Goal: Task Accomplishment & Management: Complete application form

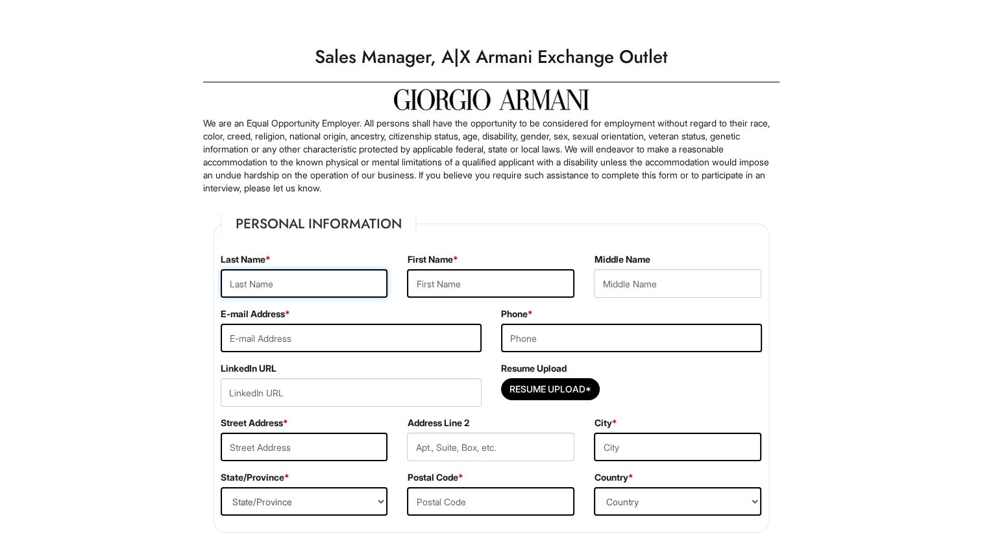
click at [324, 285] on input "text" at bounding box center [304, 283] width 167 height 29
type input "Mikus"
type input "Laura"
type input "Elizabeth"
type input "justlaur21@aol.com"
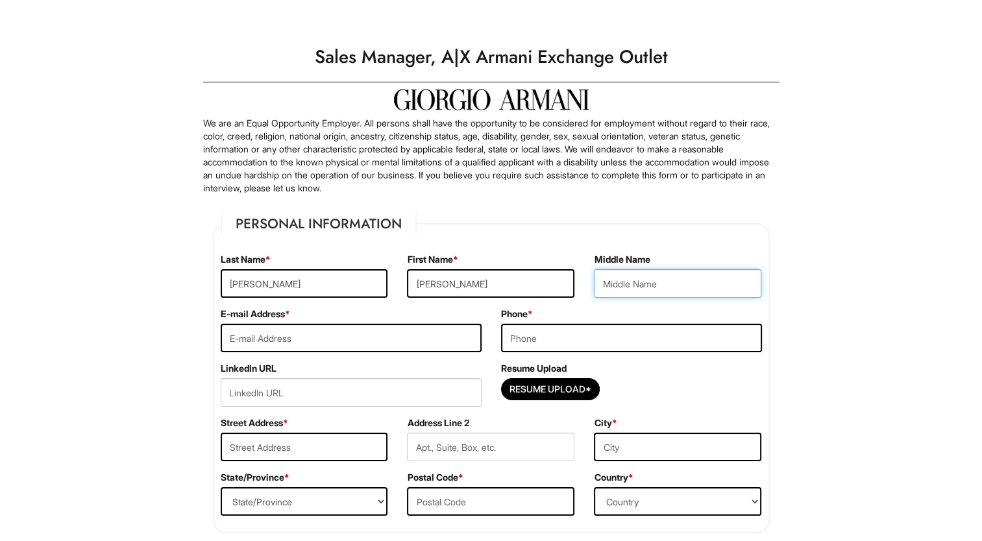
type input "2154323265"
type input "4200 Paradise Rd Unit 1028"
type input "LAS VEGAS"
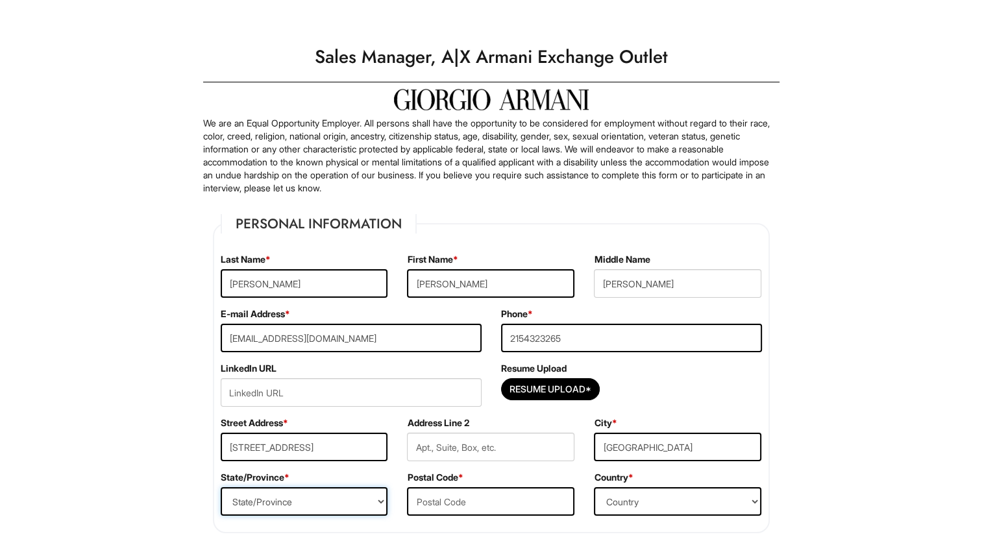
select select "NV"
type input "89169"
select select "United States of America"
click at [552, 455] on input "text" at bounding box center [490, 447] width 167 height 29
drag, startPoint x: 364, startPoint y: 459, endPoint x: 309, endPoint y: 459, distance: 55.1
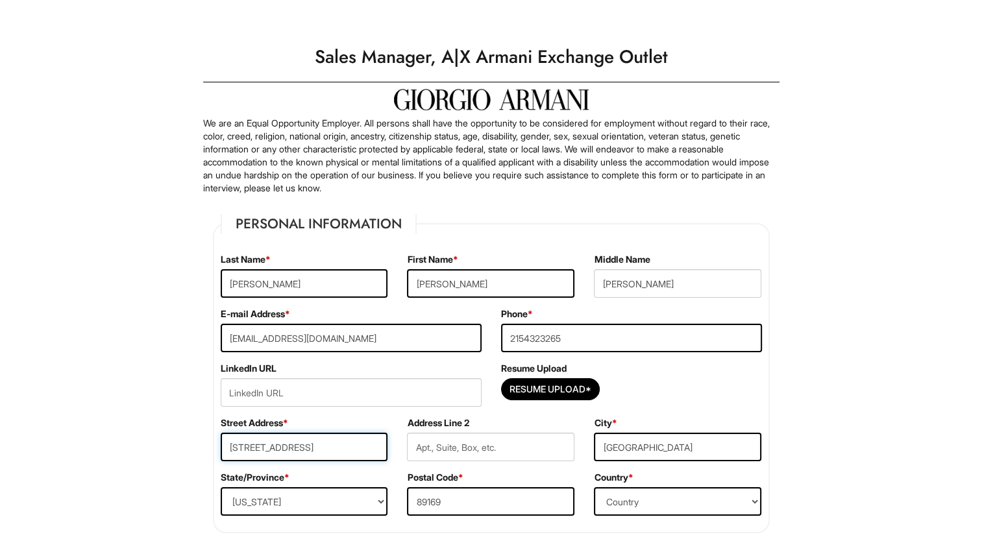
click at [309, 459] on input "4200 Paradise Rd Unit 1028" at bounding box center [304, 447] width 167 height 29
type input "4200 Paradise Rd"
click at [500, 441] on input "text" at bounding box center [490, 447] width 167 height 29
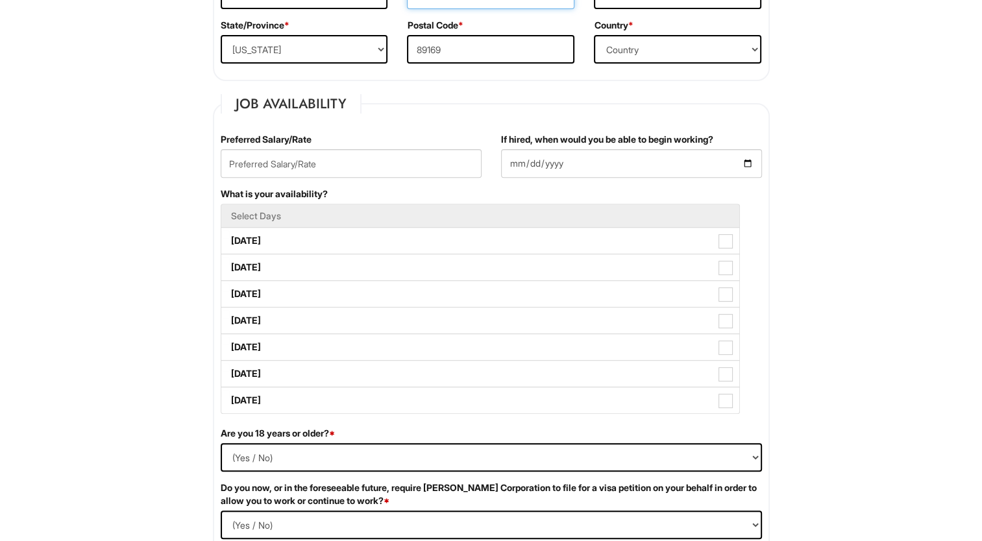
scroll to position [460, 0]
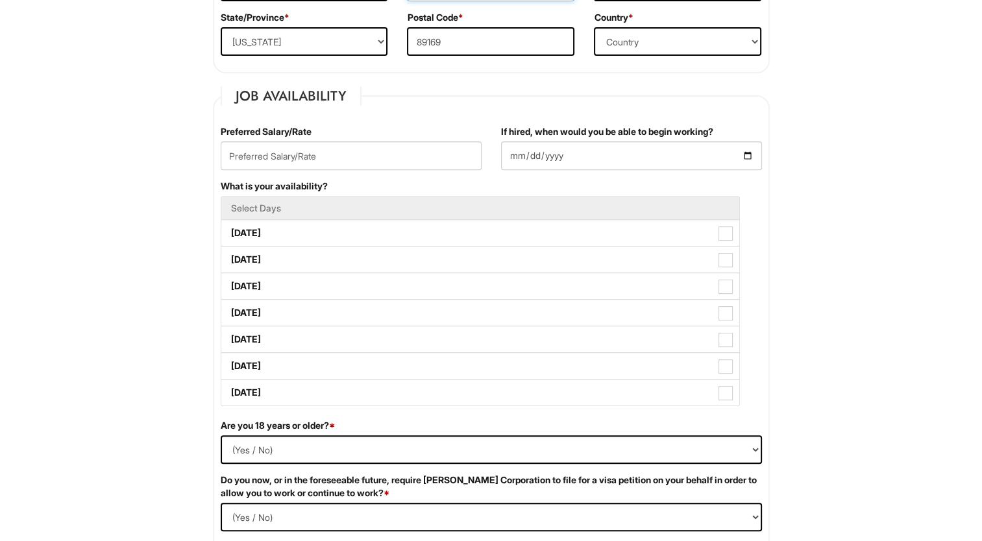
type input "Unit 1028"
click at [343, 152] on input "text" at bounding box center [351, 155] width 261 height 29
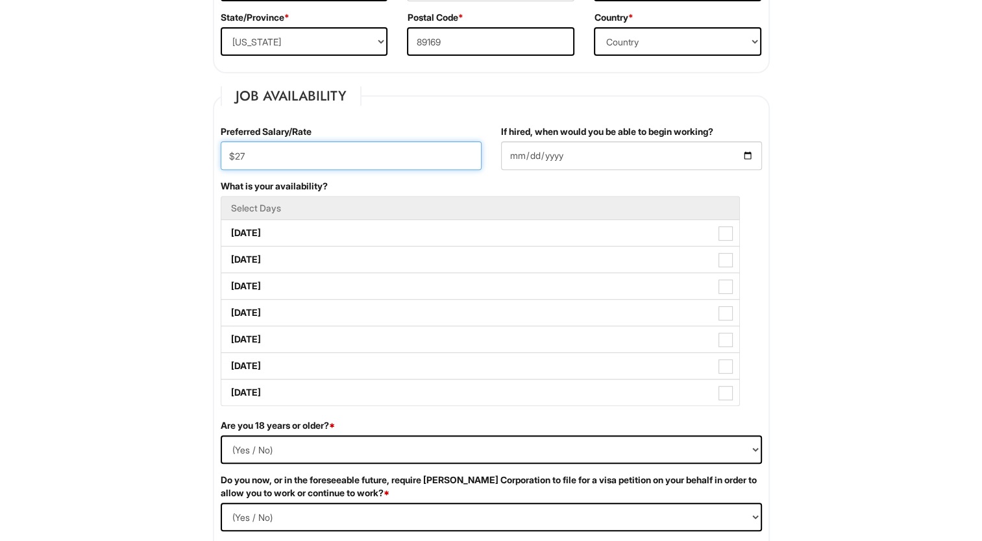
type input "$27"
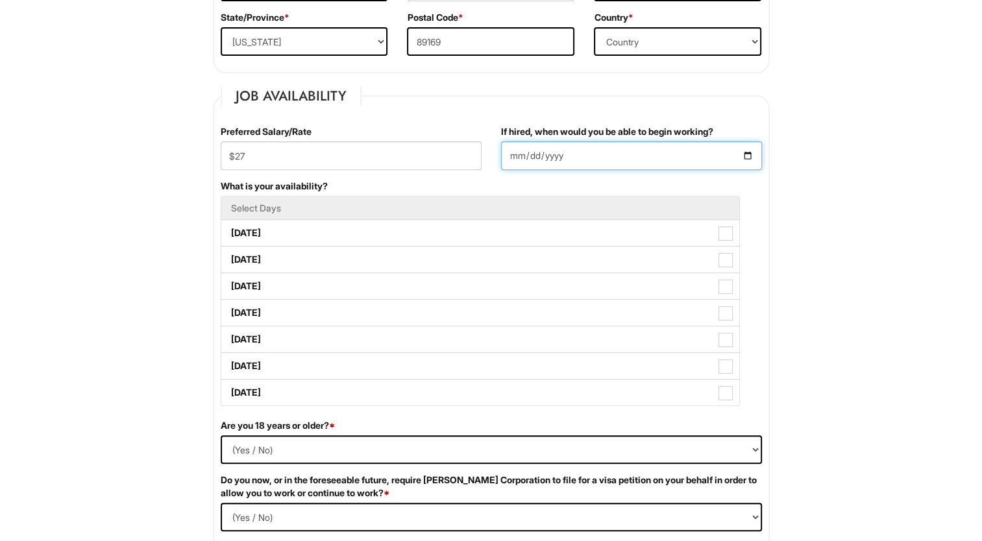
click at [599, 157] on input "If hired, when would you be able to begin working?" at bounding box center [631, 155] width 261 height 29
click at [736, 150] on input "If hired, when would you be able to begin working?" at bounding box center [631, 155] width 261 height 29
click at [756, 158] on input "If hired, when would you be able to begin working?" at bounding box center [631, 155] width 261 height 29
click at [748, 152] on input "If hired, when would you be able to begin working?" at bounding box center [631, 155] width 261 height 29
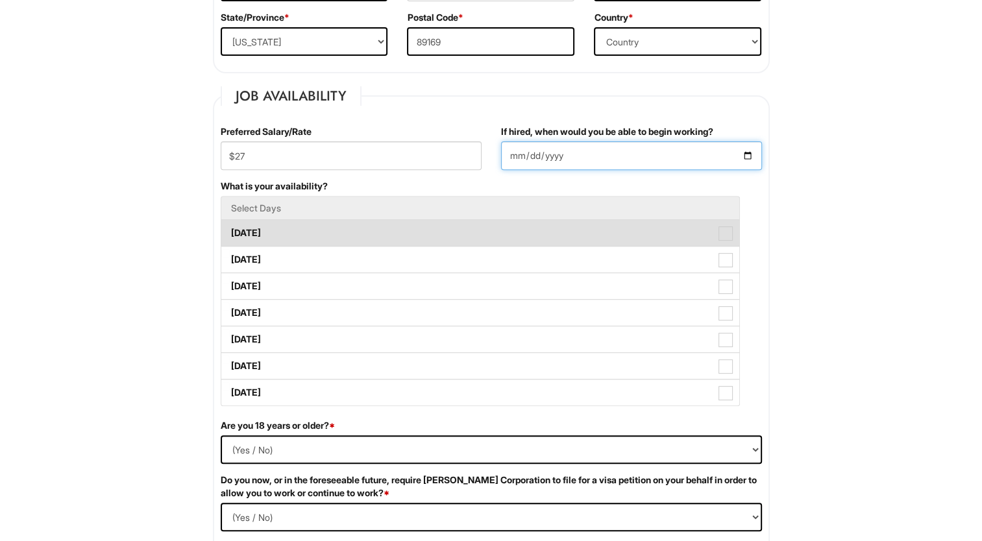
type input "2025-09-15"
click at [725, 235] on span at bounding box center [725, 233] width 14 height 14
click at [230, 231] on Available_Monday "Monday" at bounding box center [225, 227] width 8 height 8
checkbox Available_Monday "true"
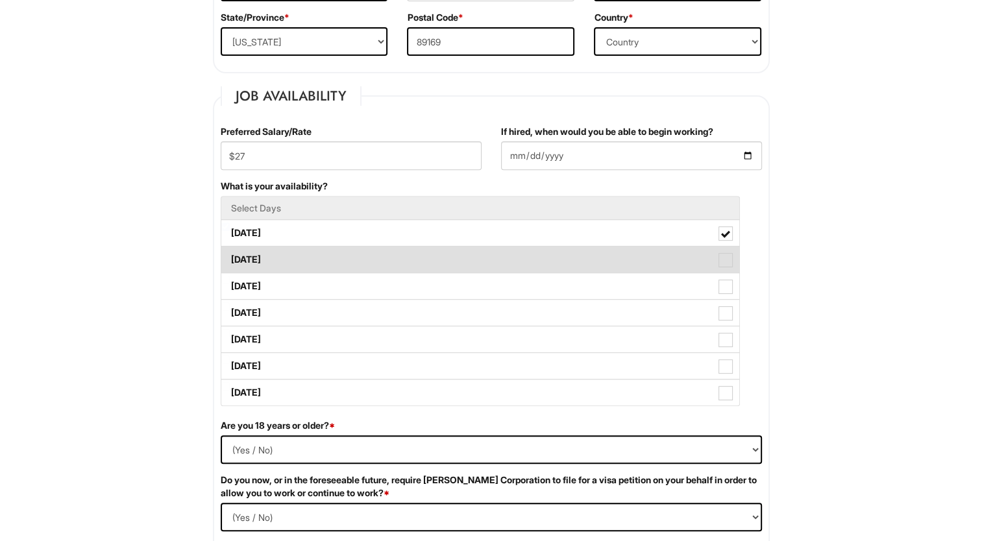
click at [728, 258] on span at bounding box center [725, 260] width 14 height 14
click at [230, 258] on Available_Tuesday "Tuesday" at bounding box center [225, 253] width 8 height 8
checkbox Available_Tuesday "true"
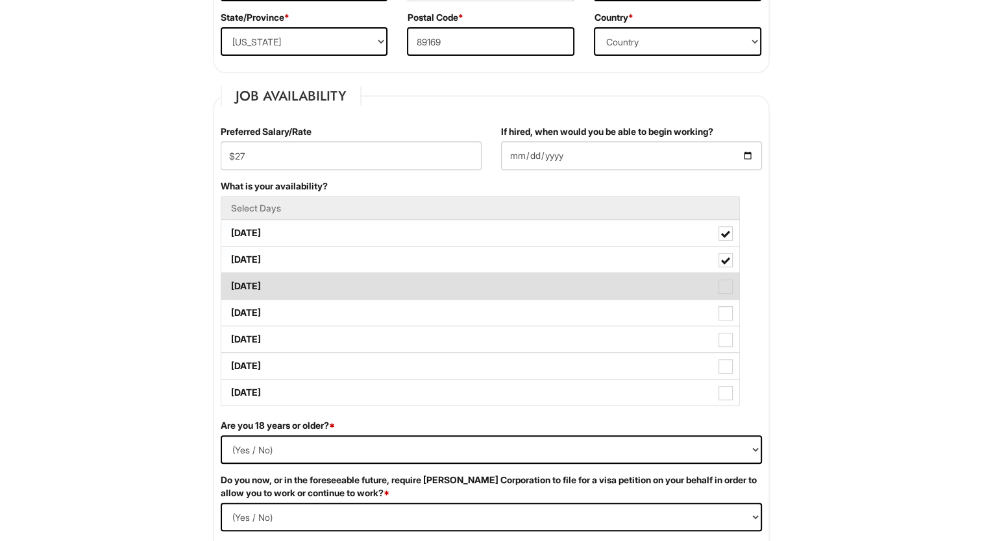
click at [727, 284] on span at bounding box center [725, 287] width 14 height 14
click at [230, 284] on Available_Wednesday "Wednesday" at bounding box center [225, 280] width 8 height 8
checkbox Available_Wednesday "true"
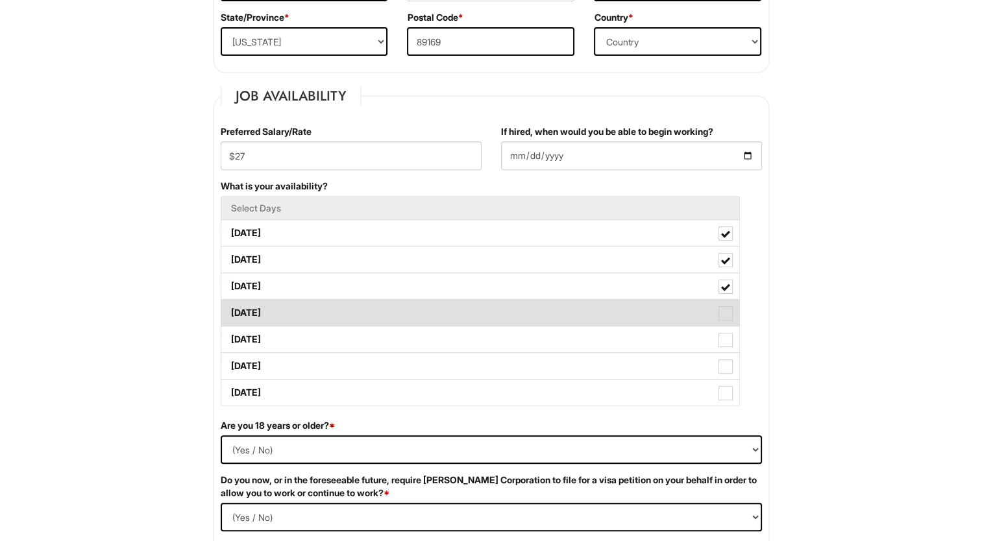
click at [724, 313] on span at bounding box center [725, 313] width 14 height 14
click at [230, 311] on Available_Thursday "Thursday" at bounding box center [225, 306] width 8 height 8
checkbox Available_Thursday "true"
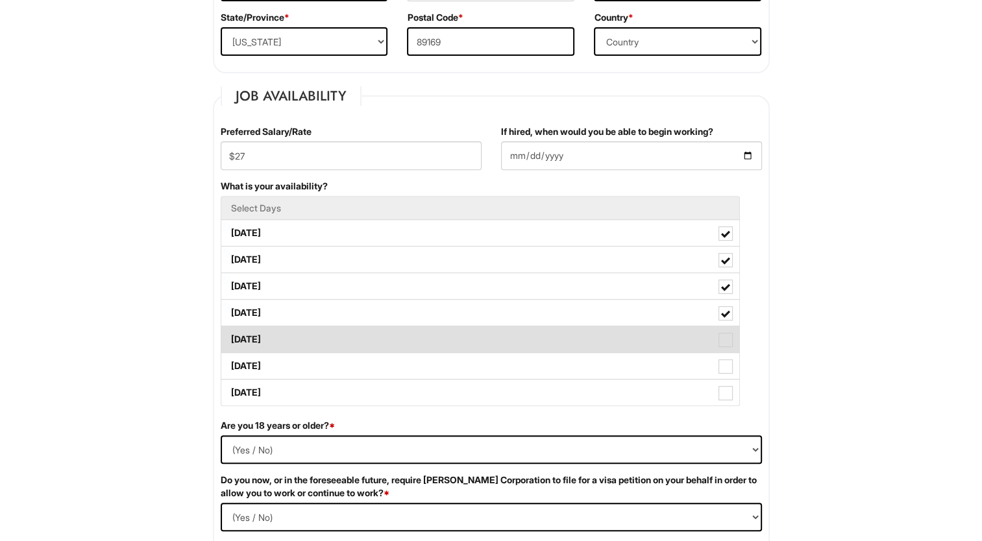
click at [727, 342] on span at bounding box center [725, 340] width 14 height 14
click at [230, 337] on Available_Friday "Friday" at bounding box center [225, 333] width 8 height 8
checkbox Available_Friday "true"
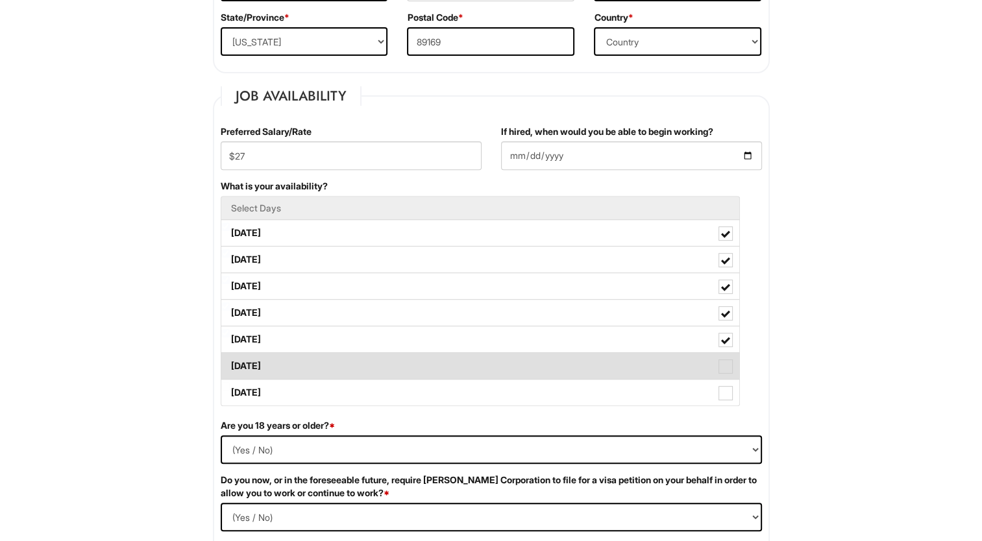
click at [729, 367] on span at bounding box center [725, 366] width 14 height 14
click at [230, 364] on Available_Saturday "Saturday" at bounding box center [225, 360] width 8 height 8
checkbox Available_Saturday "true"
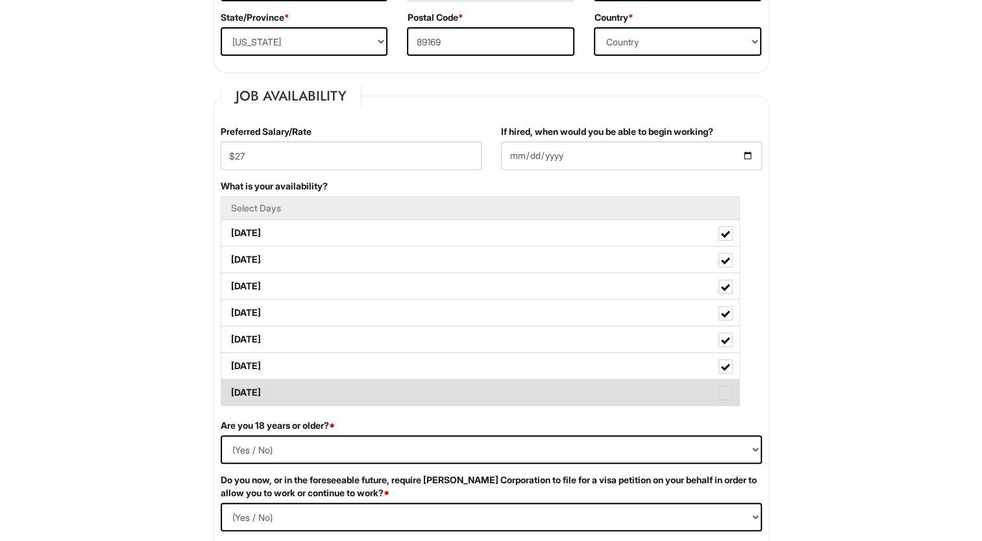
click at [729, 380] on label "Sunday" at bounding box center [480, 393] width 518 height 26
click at [230, 382] on Available_Sunday "Sunday" at bounding box center [225, 386] width 8 height 8
checkbox Available_Sunday "true"
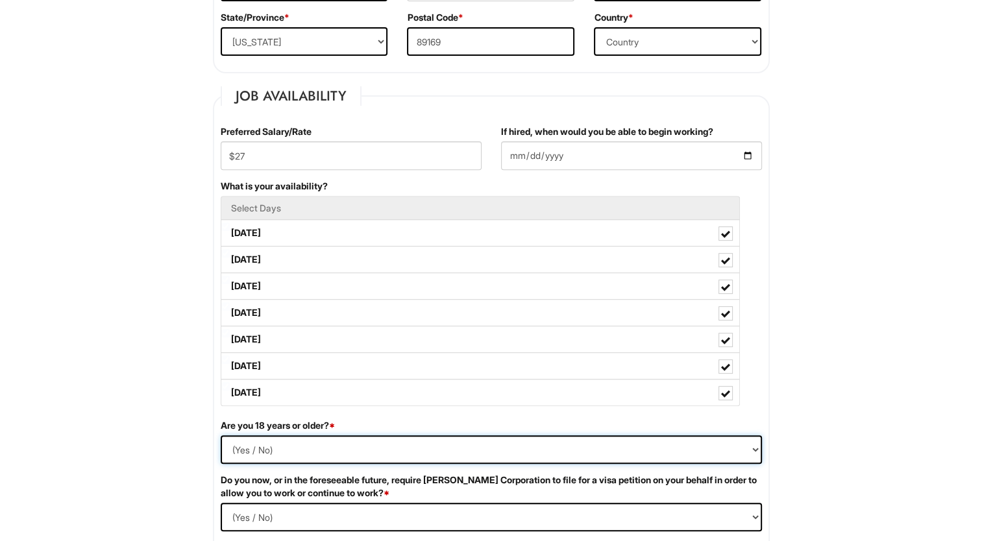
click at [742, 449] on select "(Yes / No) Yes No" at bounding box center [491, 449] width 541 height 29
select select "Yes"
click at [221, 435] on select "(Yes / No) Yes No" at bounding box center [491, 449] width 541 height 29
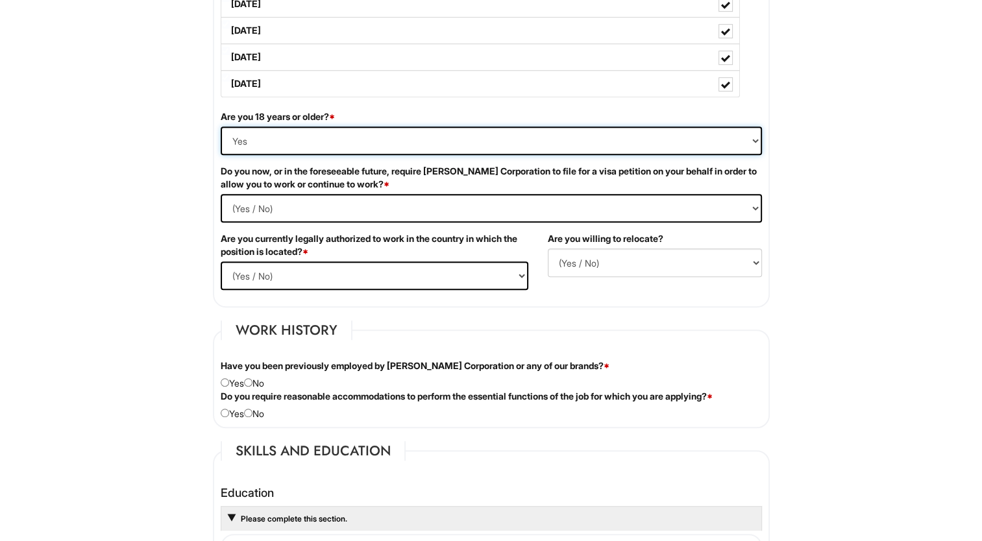
scroll to position [771, 0]
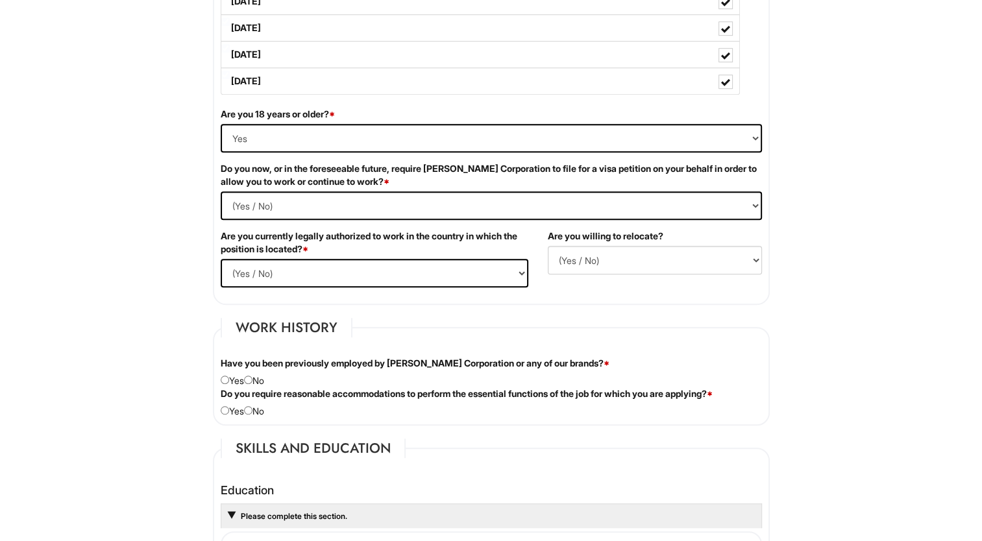
click at [670, 187] on div "Do you now, or in the foreseeable future, require Giorgio Armani Corporation to…" at bounding box center [491, 195] width 561 height 67
click at [706, 204] on Required "(Yes / No) Yes No" at bounding box center [491, 205] width 541 height 29
select Required "No"
click at [221, 191] on Required "(Yes / No) Yes No" at bounding box center [491, 205] width 541 height 29
click at [503, 266] on select "(Yes / No) Yes No" at bounding box center [375, 273] width 308 height 29
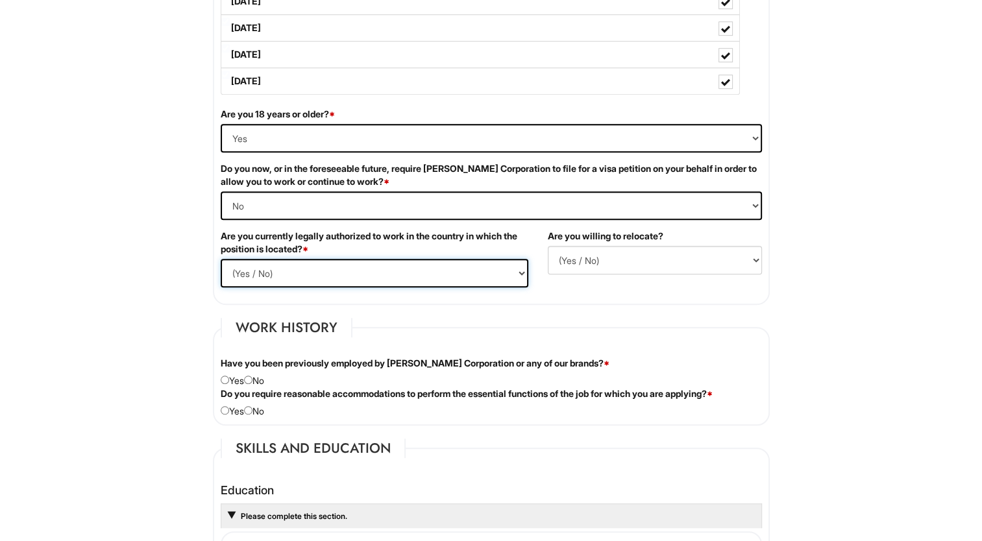
select select "Yes"
click at [221, 259] on select "(Yes / No) Yes No" at bounding box center [375, 273] width 308 height 29
click at [598, 261] on select "(Yes / No) No Yes" at bounding box center [655, 260] width 214 height 29
select select "Y"
click at [548, 246] on select "(Yes / No) No Yes" at bounding box center [655, 260] width 214 height 29
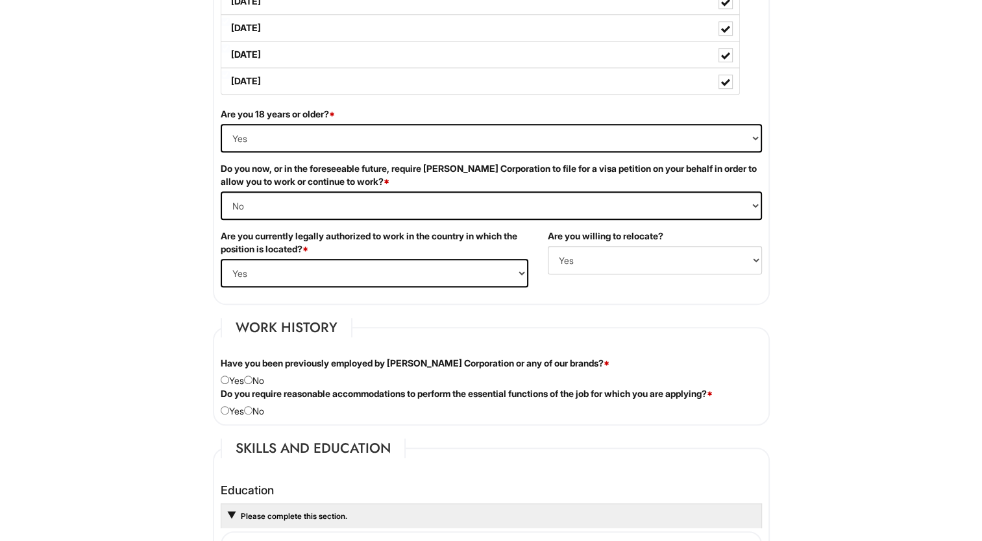
click at [260, 383] on div "Have you been previously employed by Giorgio Armani Corporation or any of our b…" at bounding box center [491, 372] width 561 height 30
click at [248, 379] on input "radio" at bounding box center [248, 380] width 8 height 8
radio input "true"
click at [249, 402] on div "Do you require reasonable accommodations to perform the essential functions of …" at bounding box center [491, 402] width 561 height 30
click at [251, 409] on input "radio" at bounding box center [248, 410] width 8 height 8
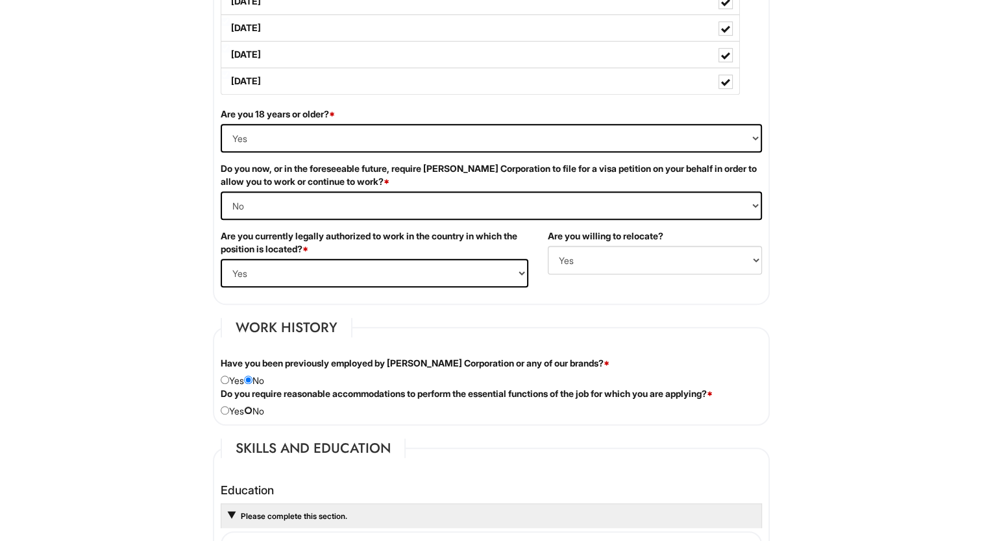
radio input "true"
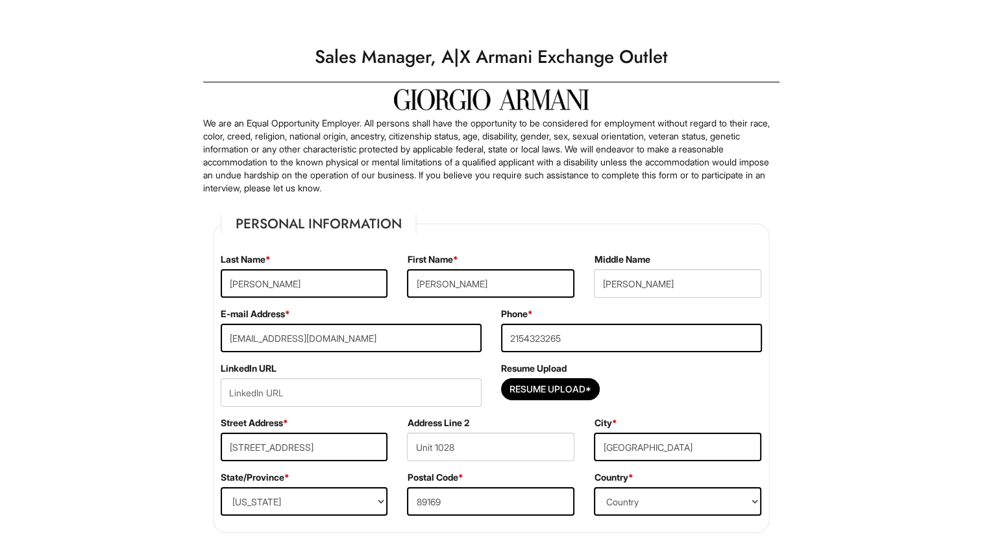
scroll to position [80, 0]
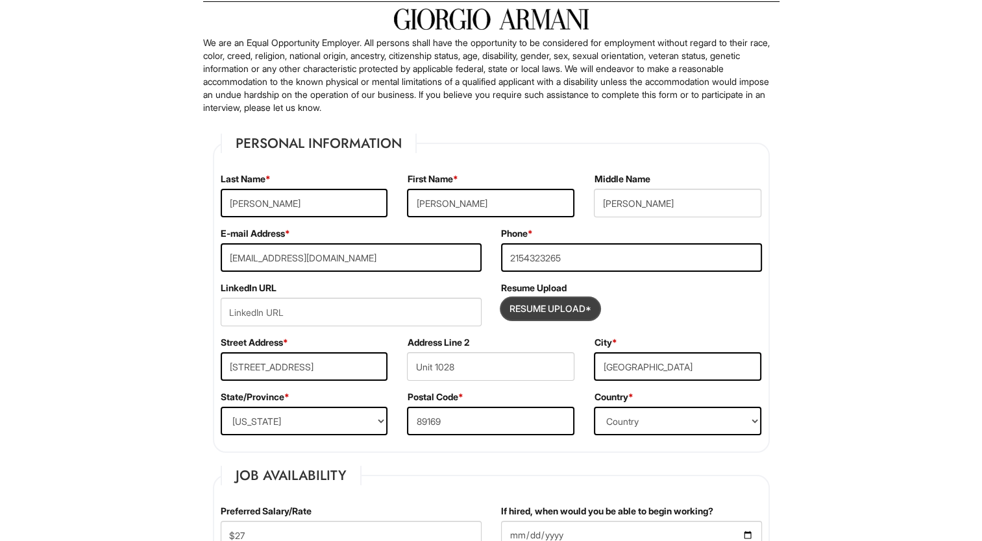
click at [534, 313] on input "Resume Upload*" at bounding box center [549, 308] width 97 height 21
type input "C:\fakepath\Laura E. Mikus Updated Resume (2).pdf"
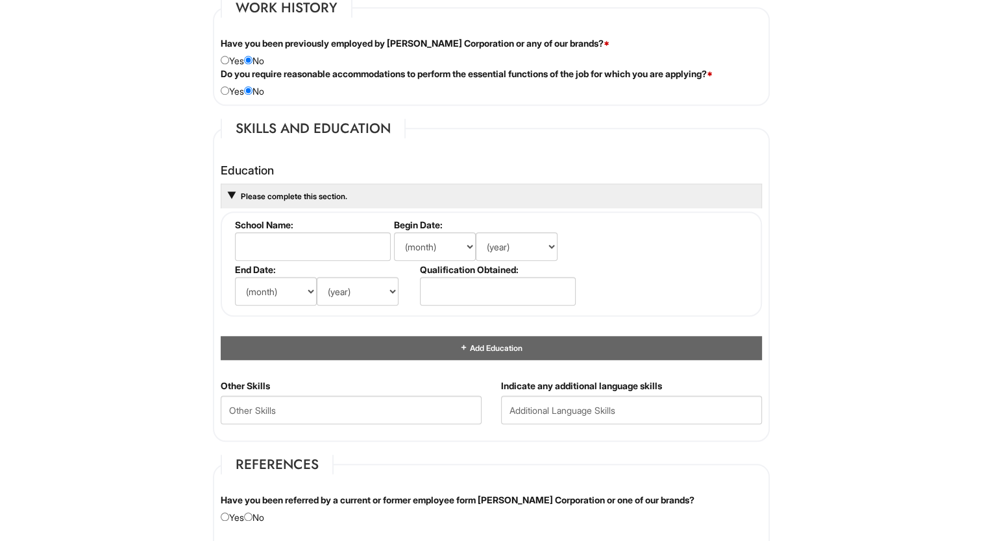
scroll to position [1094, 0]
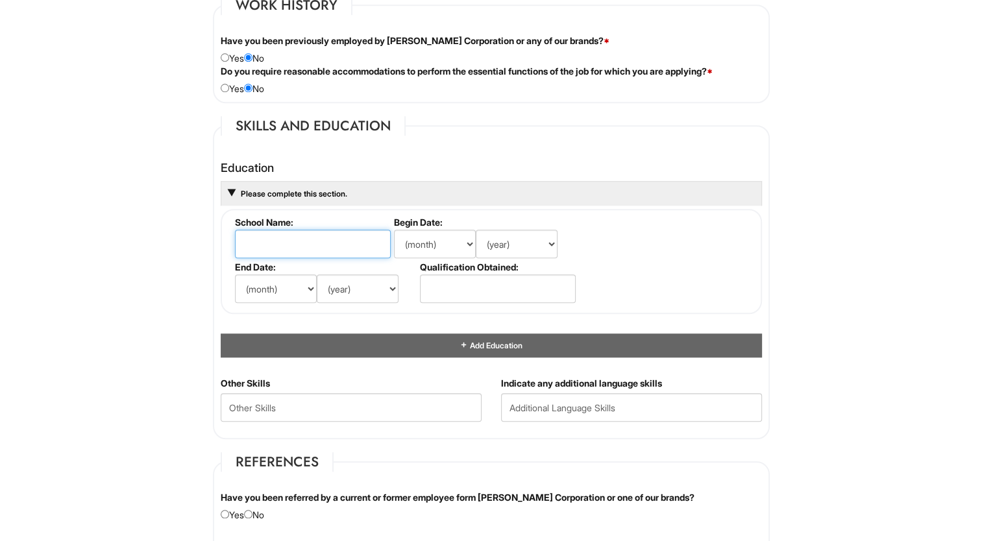
click at [278, 238] on input "text" at bounding box center [313, 244] width 156 height 29
type input "Bloomsburg University Of Pennsylvania"
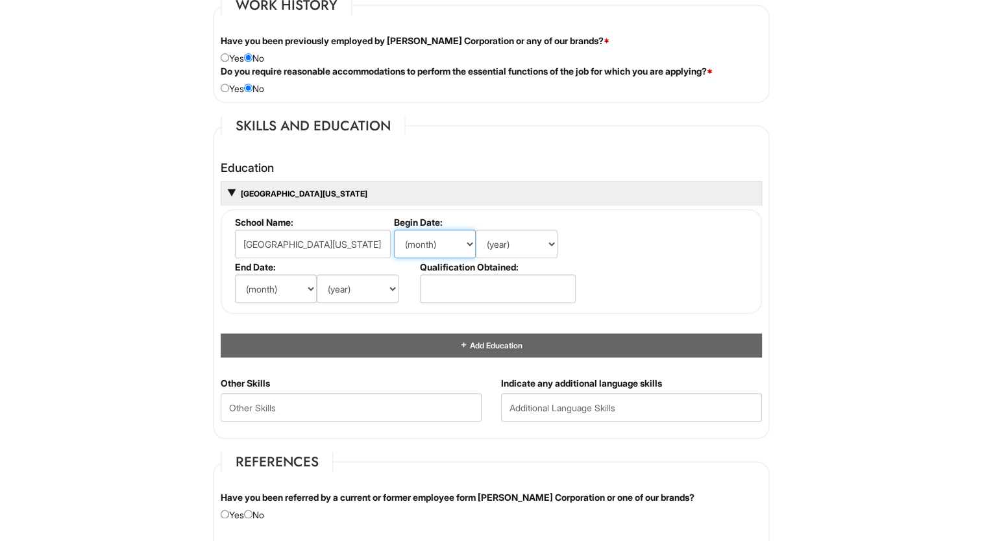
scroll to position [0, 0]
click at [446, 237] on select "(month) Jan Feb Mar Apr May Jun Jul Aug Sep Oct Nov Dec" at bounding box center [435, 244] width 82 height 29
select select "8"
click at [394, 230] on select "(month) Jan Feb Mar Apr May Jun Jul Aug Sep Oct Nov Dec" at bounding box center [435, 244] width 82 height 29
click at [542, 243] on select "(year) 2029 2028 2027 2026 2025 2024 2023 2022 2021 2020 2019 2018 2017 2016 20…" at bounding box center [517, 244] width 82 height 29
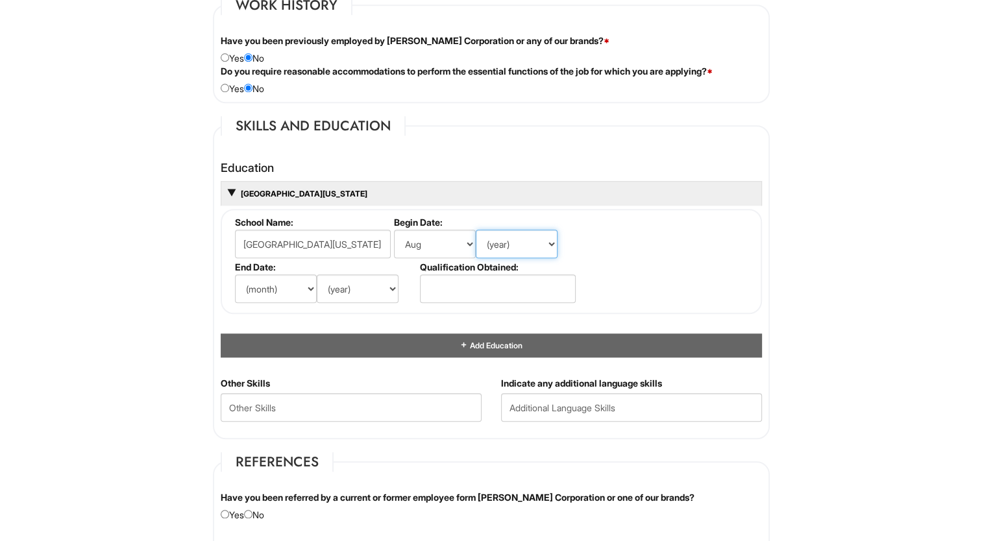
select select "2001"
click at [476, 230] on select "(year) 2029 2028 2027 2026 2025 2024 2023 2022 2021 2020 2019 2018 2017 2016 20…" at bounding box center [517, 244] width 82 height 29
click at [280, 294] on select "(month) Jan Feb Mar Apr May Jun Jul Aug Sep Oct Nov Dec" at bounding box center [276, 288] width 82 height 29
click at [235, 274] on select "(month) Jan Feb Mar Apr May Jun Jul Aug Sep Oct Nov Dec" at bounding box center [276, 288] width 82 height 29
click at [298, 285] on select "(month) Jan Feb Mar Apr May Jun Jul Aug Sep Oct Nov Dec" at bounding box center [276, 288] width 82 height 29
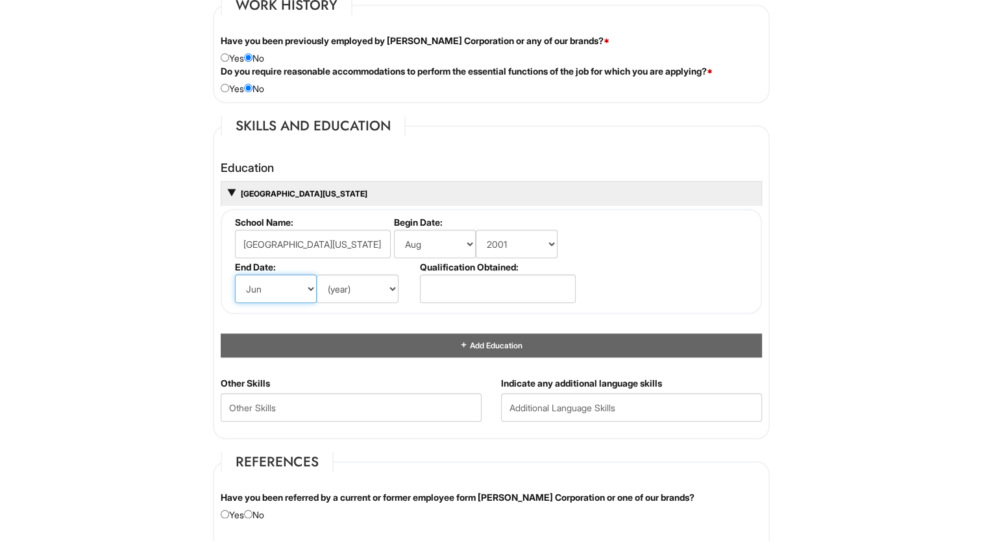
select select "5"
click at [235, 274] on select "(month) Jan Feb Mar Apr May Jun Jul Aug Sep Oct Nov Dec" at bounding box center [276, 288] width 82 height 29
click at [389, 280] on select "(year) 2029 2028 2027 2026 2025 2024 2023 2022 2021 2020 2019 2018 2017 2016 20…" at bounding box center [358, 288] width 82 height 29
select select "2006"
click at [317, 274] on select "(year) 2029 2028 2027 2026 2025 2024 2023 2022 2021 2020 2019 2018 2017 2016 20…" at bounding box center [358, 288] width 82 height 29
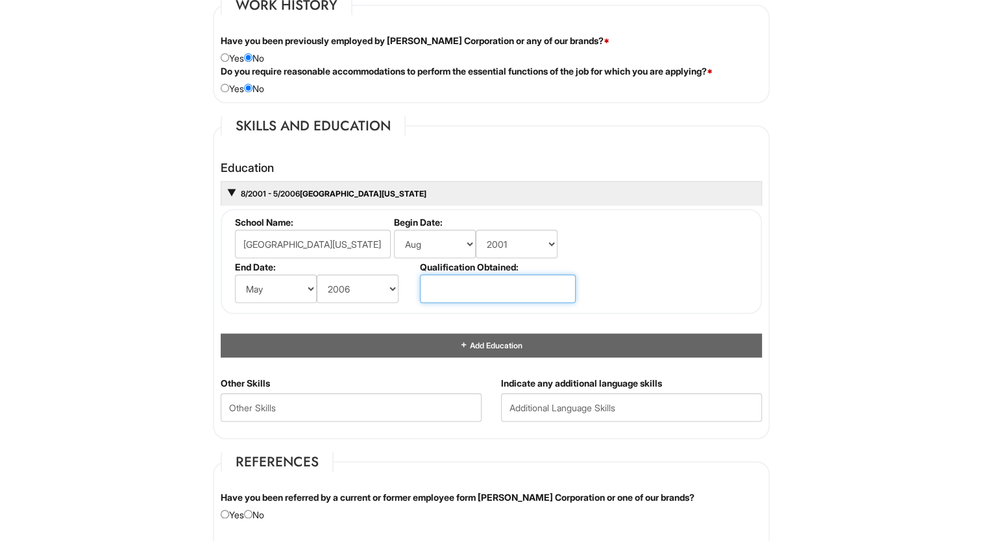
click at [459, 289] on input "text" at bounding box center [498, 288] width 156 height 29
click at [503, 285] on input "Bachelor's O" at bounding box center [498, 288] width 156 height 29
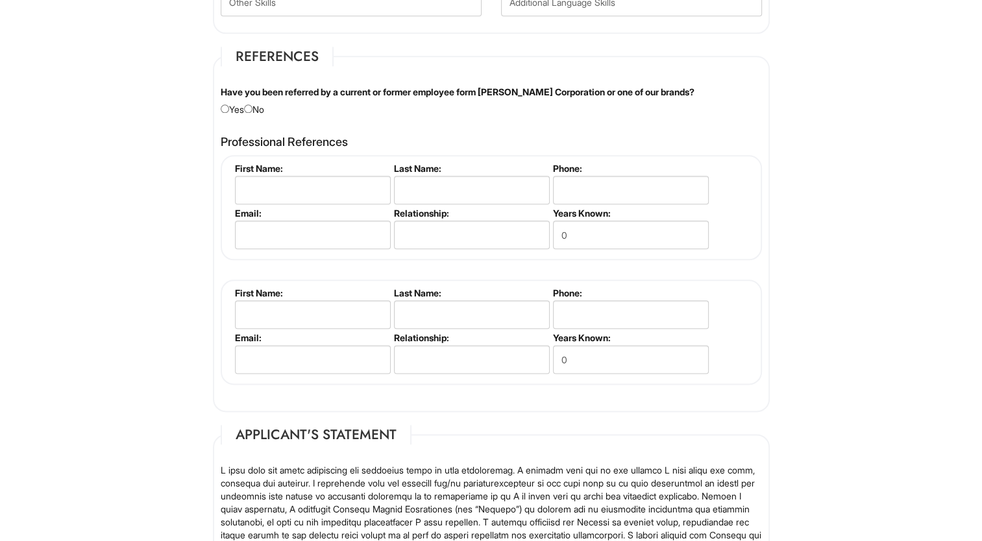
scroll to position [1507, 0]
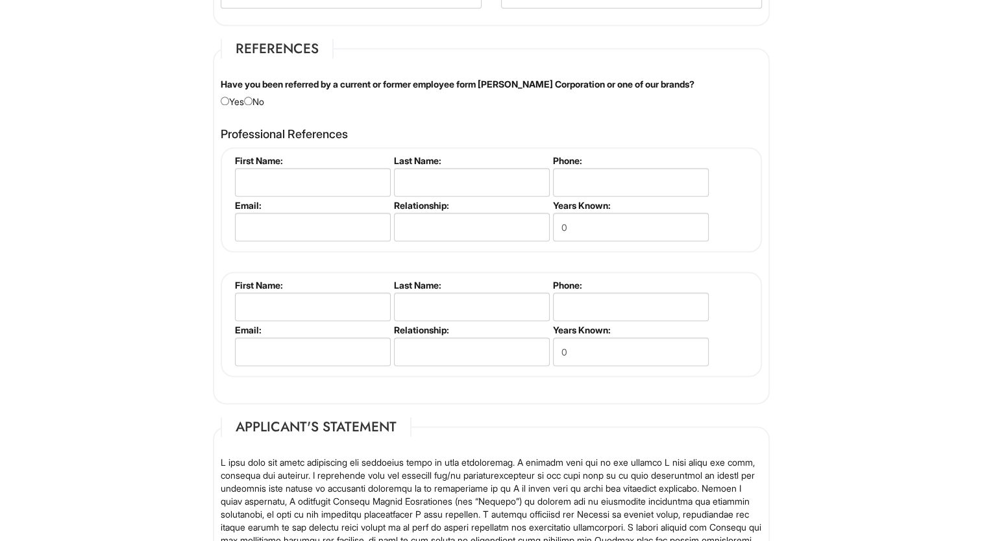
type input "Bachelor's Of Mass Communication"
click at [249, 97] on input "radio" at bounding box center [248, 101] width 8 height 8
radio input "true"
click at [258, 168] on input "text" at bounding box center [313, 182] width 156 height 29
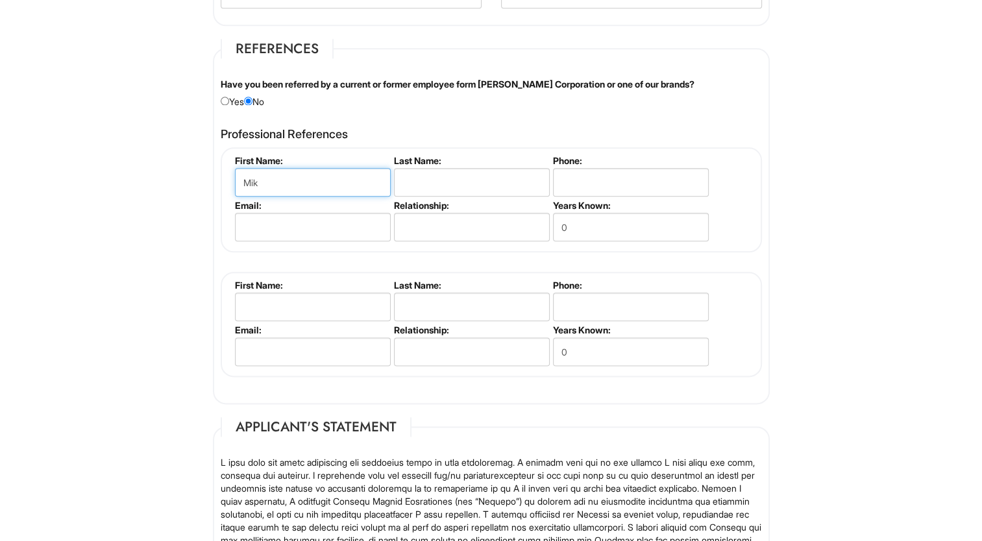
type input "Mike"
type input "Fry"
type input "7175720515"
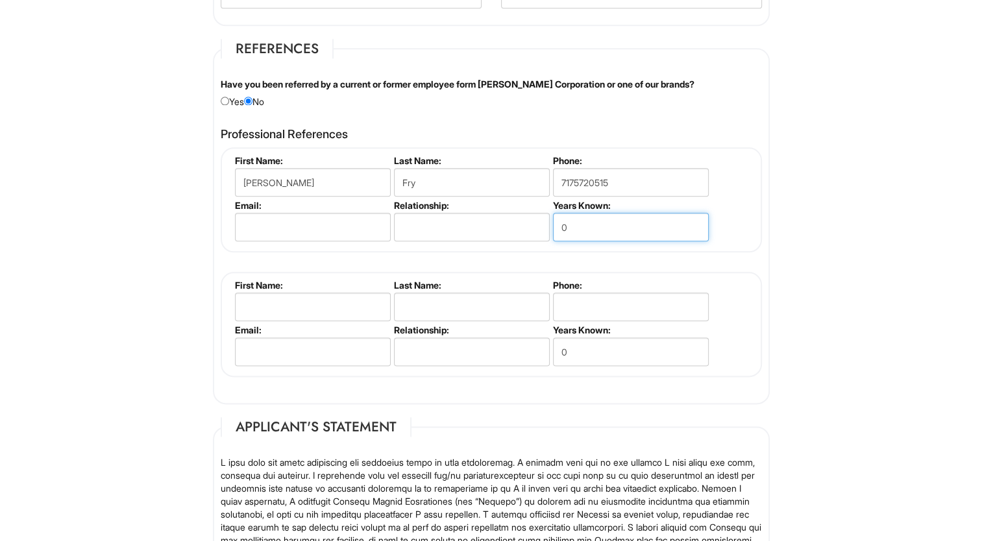
click at [574, 226] on input "0" at bounding box center [631, 227] width 156 height 29
type input "3"
click at [309, 309] on input "text" at bounding box center [313, 307] width 156 height 29
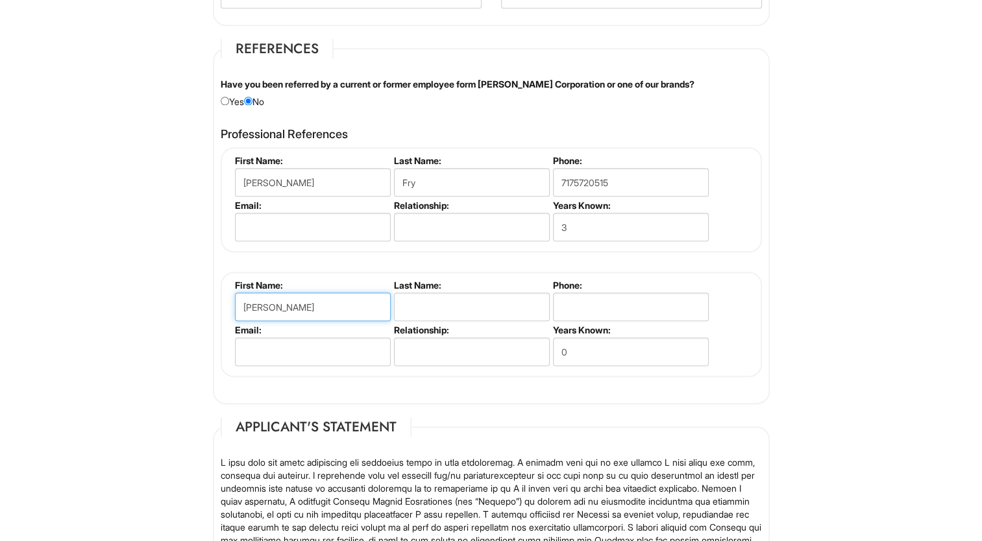
type input "Jonathan"
click at [422, 303] on input "text" at bounding box center [472, 307] width 156 height 29
type input "["
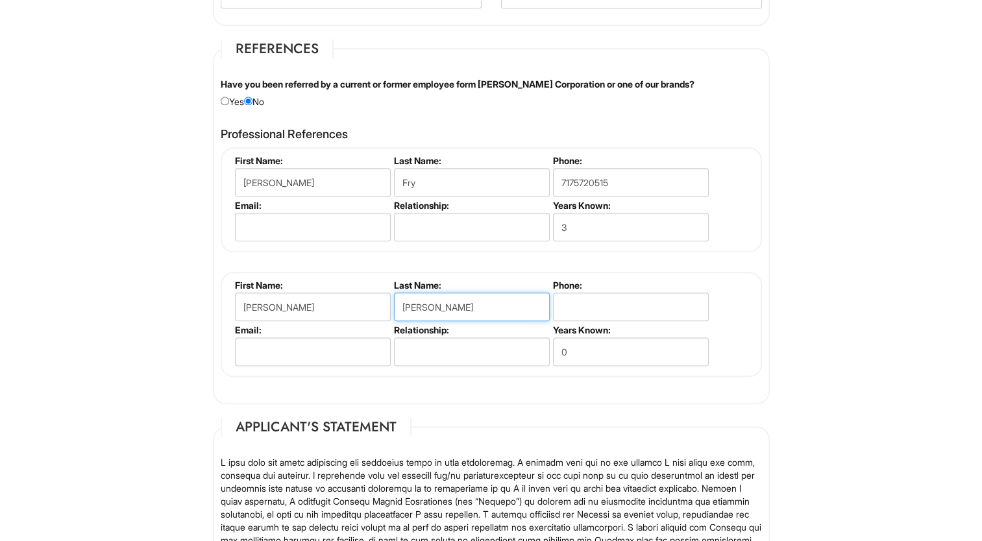
type input "perez"
click at [399, 235] on input "text" at bounding box center [472, 227] width 156 height 29
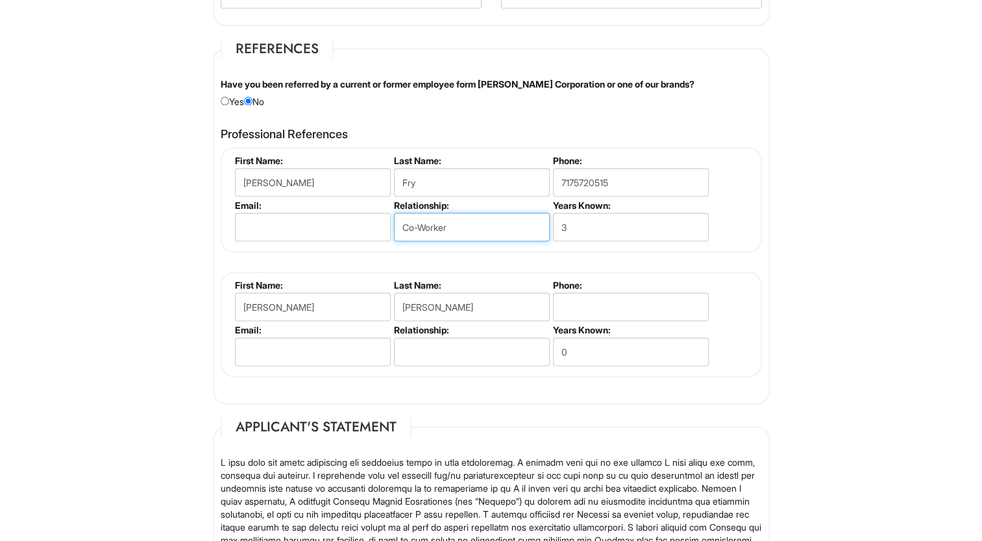
type input "Co-Worker"
click at [444, 305] on input "perez" at bounding box center [472, 307] width 156 height 29
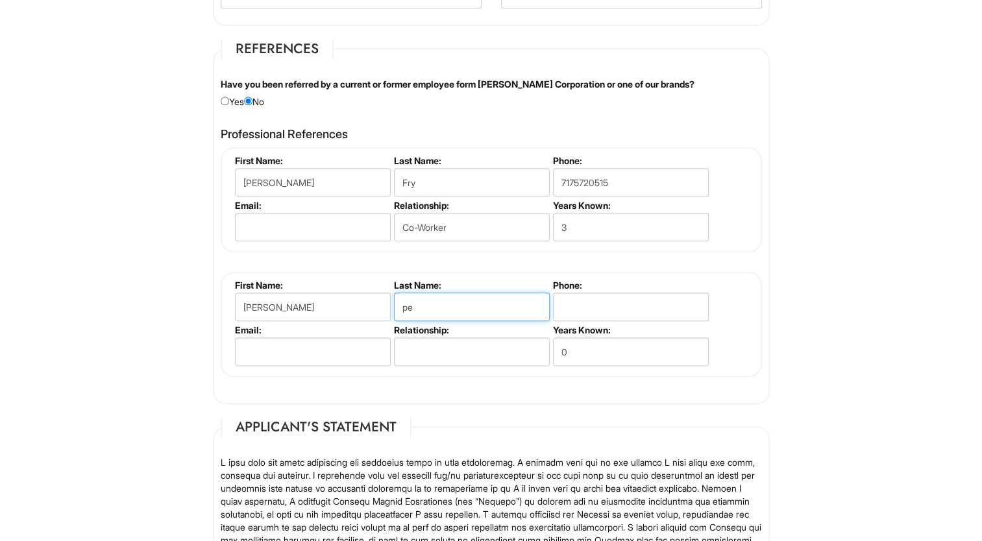
type input "p"
type input "Perez"
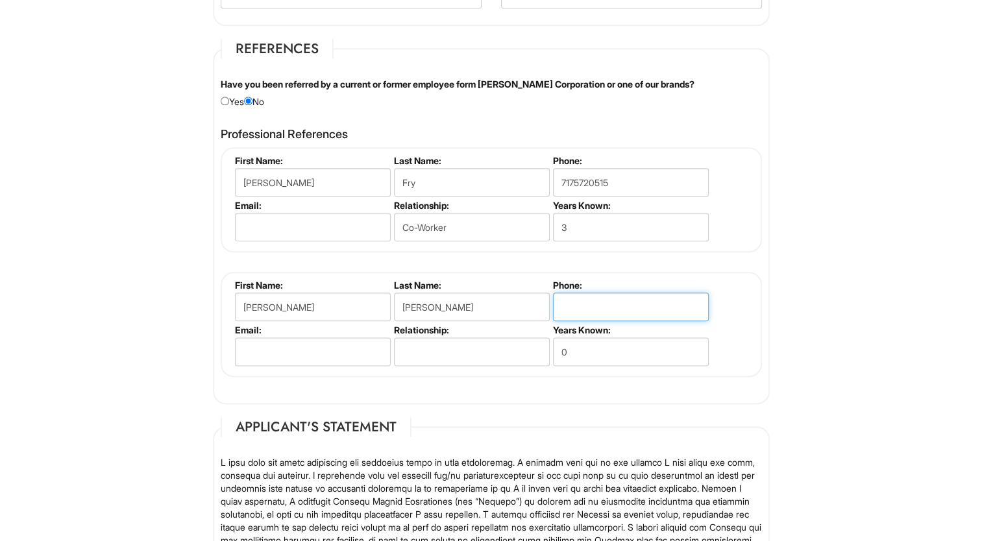
click at [584, 293] on input "tel" at bounding box center [631, 307] width 156 height 29
type input "323-244-8598"
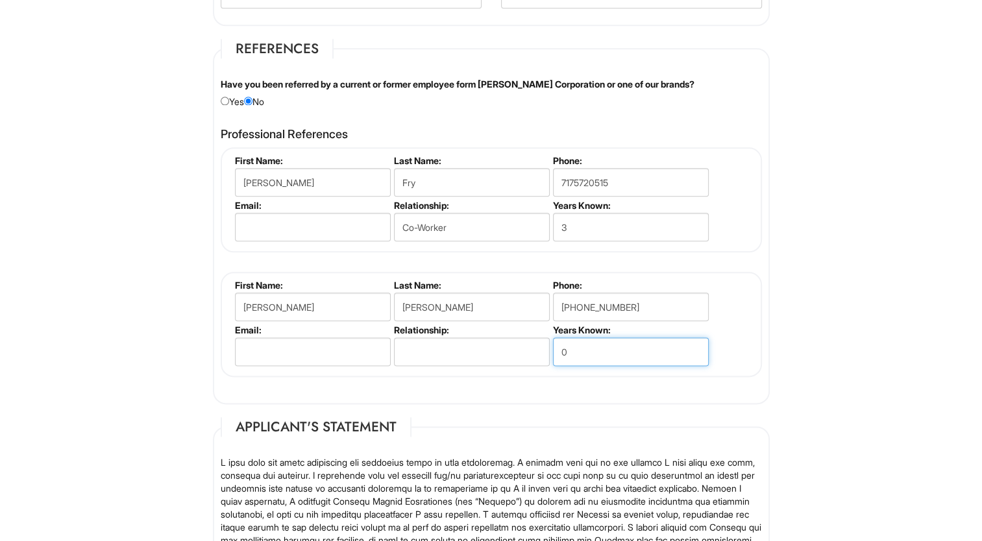
click at [592, 354] on input "0" at bounding box center [631, 351] width 156 height 29
type input "7"
click at [487, 345] on input "text" at bounding box center [472, 351] width 156 height 29
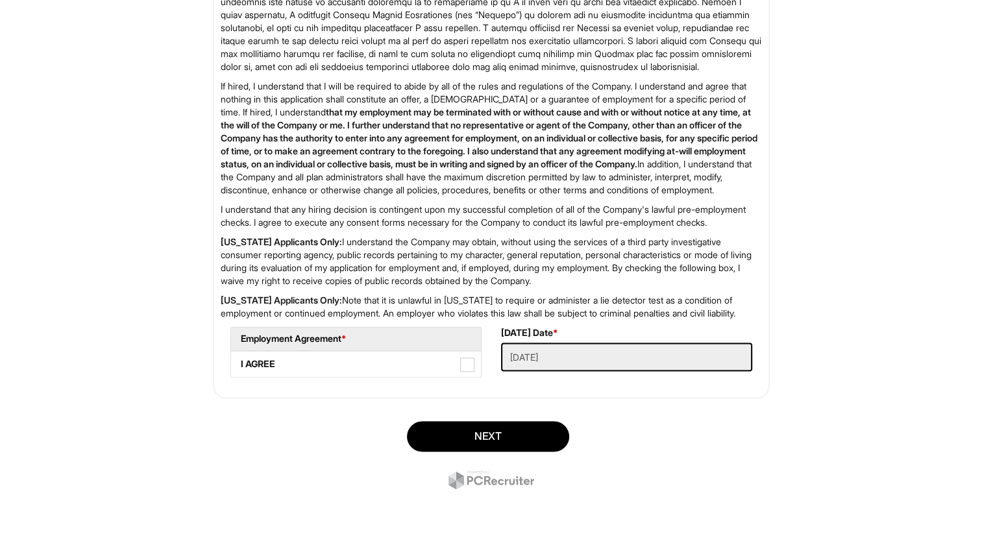
scroll to position [2027, 0]
type input "Co-Worker"
click at [467, 377] on label "I AGREE" at bounding box center [356, 364] width 250 height 26
click at [239, 362] on AGREE "I AGREE" at bounding box center [235, 358] width 8 height 8
checkbox AGREE "true"
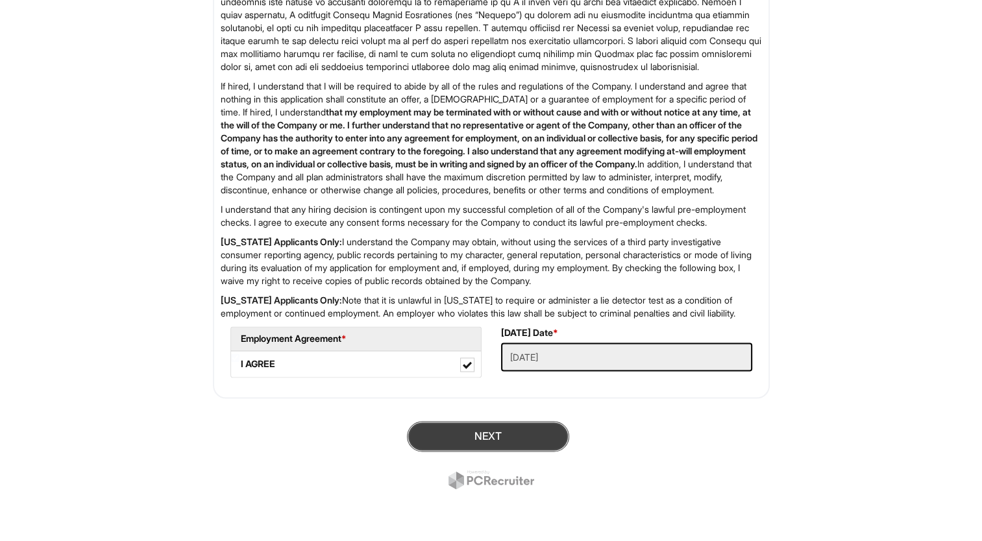
click at [467, 449] on button "Next" at bounding box center [488, 436] width 162 height 30
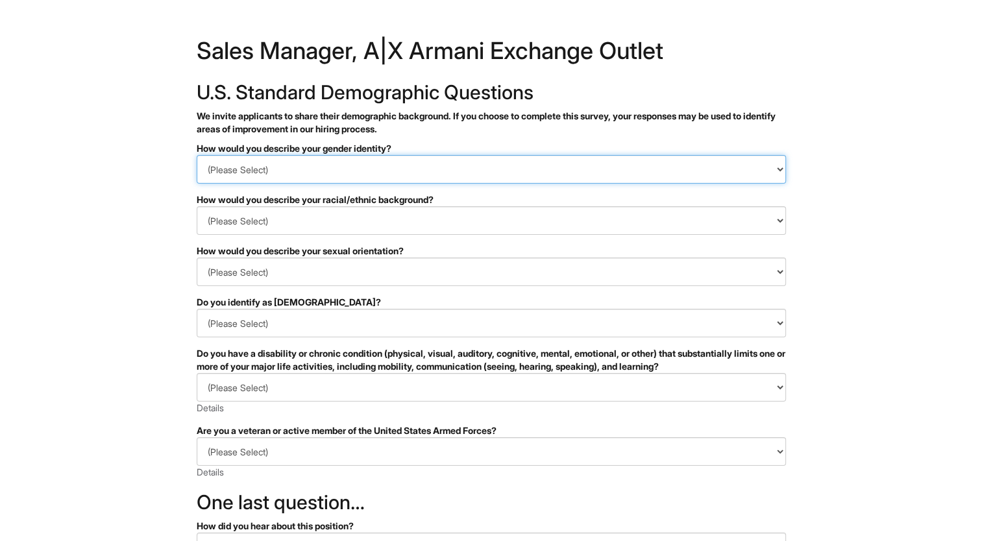
click at [524, 182] on select "(Please Select) Man Woman [DEMOGRAPHIC_DATA] I prefer to self-describe I don't …" at bounding box center [491, 169] width 589 height 29
select select "Woman"
click at [197, 155] on select "(Please Select) Man Woman [DEMOGRAPHIC_DATA] I prefer to self-describe I don't …" at bounding box center [491, 169] width 589 height 29
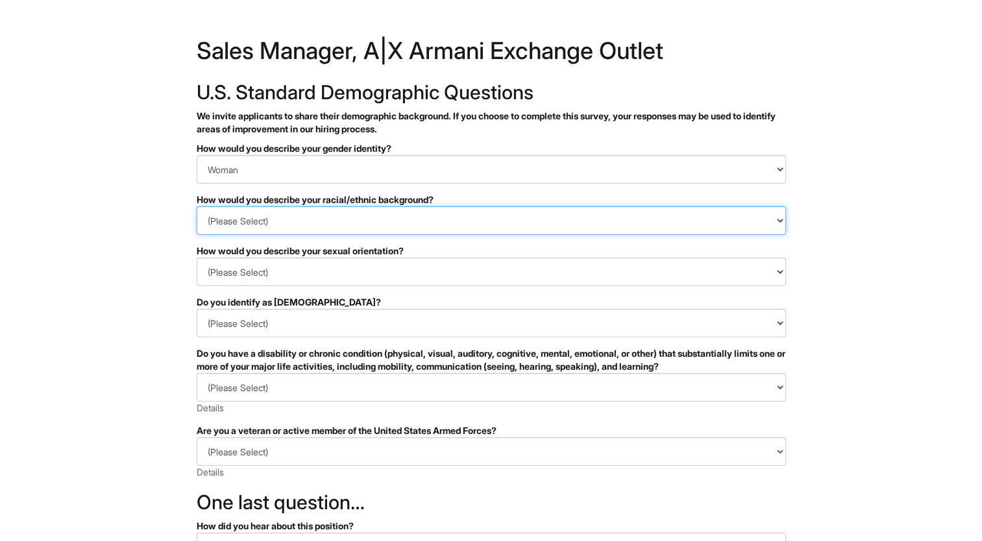
click at [513, 222] on select "(Please Select) [DEMOGRAPHIC_DATA] or of [DEMOGRAPHIC_DATA] descent [DEMOGRAPHI…" at bounding box center [491, 220] width 589 height 29
select select "White or European"
click at [197, 206] on select "(Please Select) [DEMOGRAPHIC_DATA] or of [DEMOGRAPHIC_DATA] descent [DEMOGRAPHI…" at bounding box center [491, 220] width 589 height 29
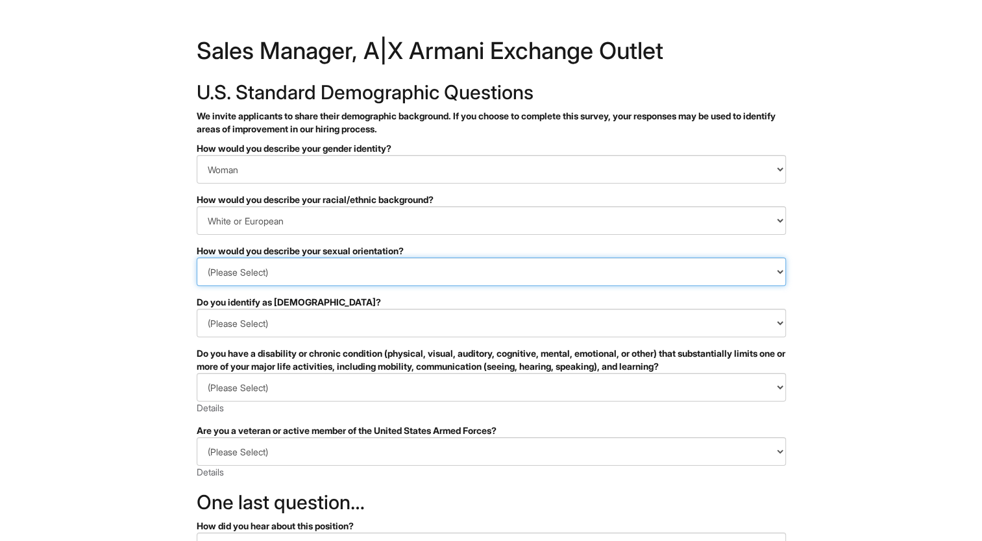
click at [470, 284] on select "(Please Select) [DEMOGRAPHIC_DATA] [DEMOGRAPHIC_DATA] and/or [DEMOGRAPHIC_DATA]…" at bounding box center [491, 272] width 589 height 29
select select "[DEMOGRAPHIC_DATA]"
click at [197, 258] on select "(Please Select) [DEMOGRAPHIC_DATA] [DEMOGRAPHIC_DATA] and/or [DEMOGRAPHIC_DATA]…" at bounding box center [491, 272] width 589 height 29
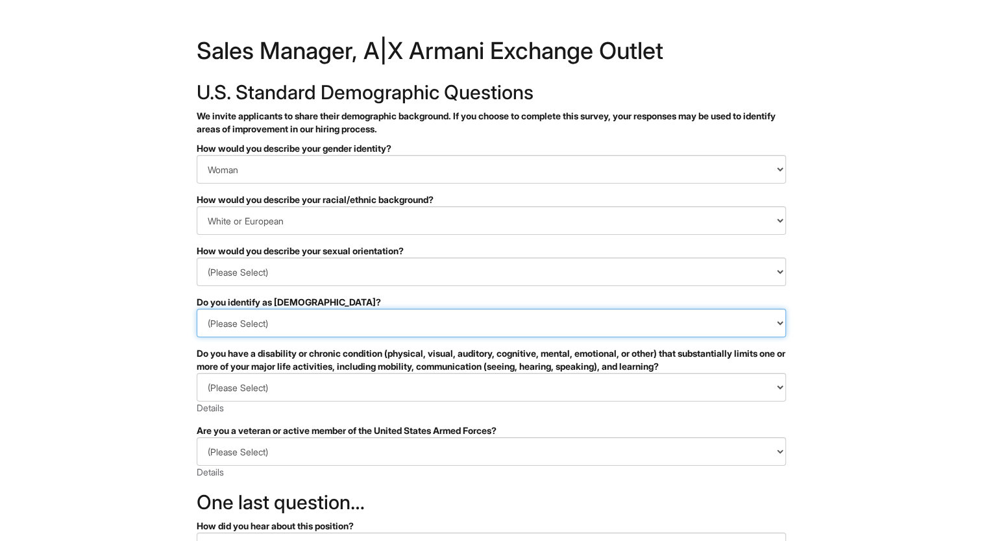
click at [407, 321] on select "(Please Select) Yes No I prefer to self-describe I don't wish to answer" at bounding box center [491, 323] width 589 height 29
select select "No"
click at [197, 309] on select "(Please Select) Yes No I prefer to self-describe I don't wish to answer" at bounding box center [491, 323] width 589 height 29
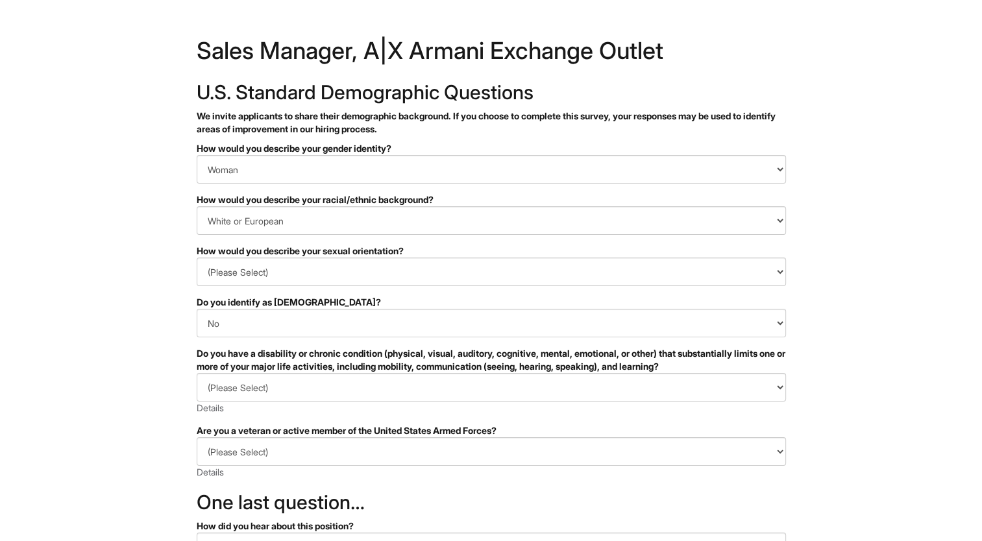
click at [413, 406] on div "(Please Select) YES, I HAVE A DISABILITY (or previously had a disability) NO, I…" at bounding box center [491, 394] width 589 height 42
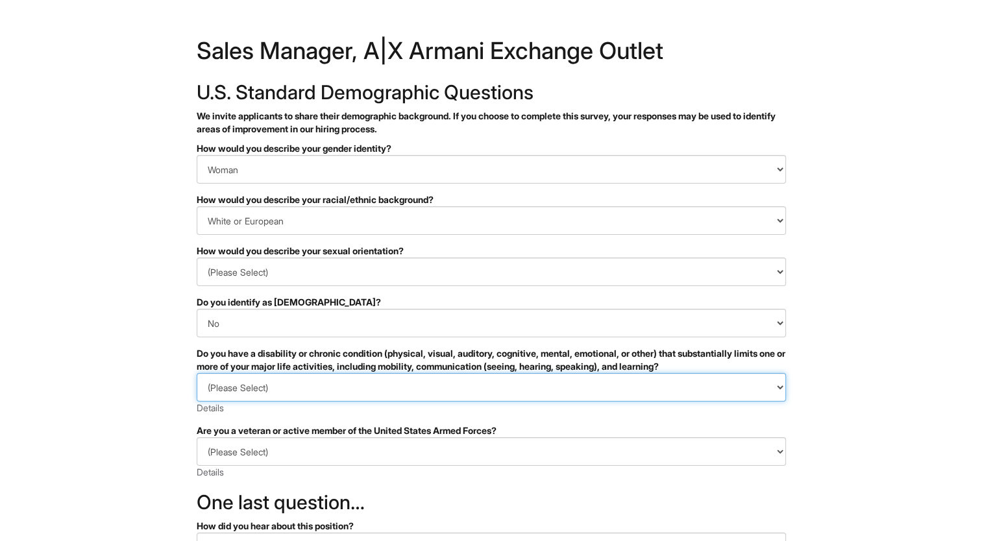
click at [394, 391] on select "(Please Select) YES, I HAVE A DISABILITY (or previously had a disability) NO, I…" at bounding box center [491, 387] width 589 height 29
select select "YES, I HAVE A DISABILITY (or previously had a disability)"
click at [197, 373] on select "(Please Select) YES, I HAVE A DISABILITY (or previously had a disability) NO, I…" at bounding box center [491, 387] width 589 height 29
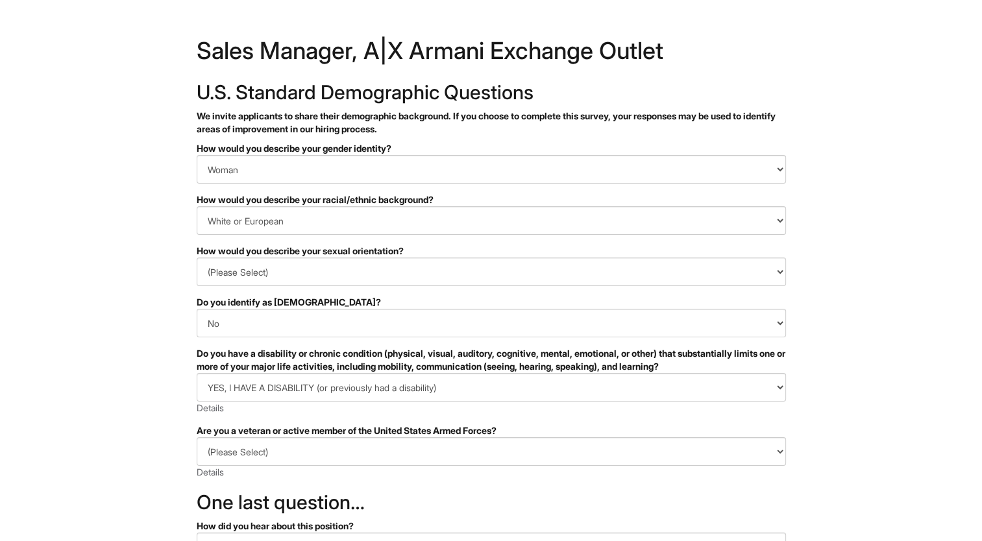
click at [407, 470] on div "(Please Select) I IDENTIFY AS ONE OR MORE OF THE CLASSIFICATIONS OF PROTECTED V…" at bounding box center [491, 458] width 589 height 42
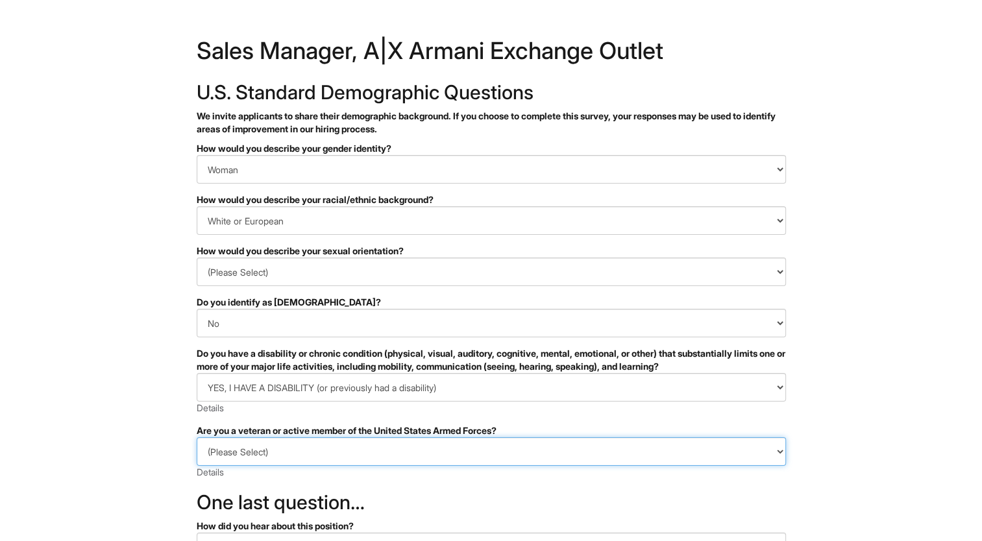
click at [397, 461] on select "(Please Select) I IDENTIFY AS ONE OR MORE OF THE CLASSIFICATIONS OF PROTECTED V…" at bounding box center [491, 451] width 589 height 29
select select "I AM NOT A PROTECTED VETERAN"
click at [197, 437] on select "(Please Select) I IDENTIFY AS ONE OR MORE OF THE CLASSIFICATIONS OF PROTECTED V…" at bounding box center [491, 451] width 589 height 29
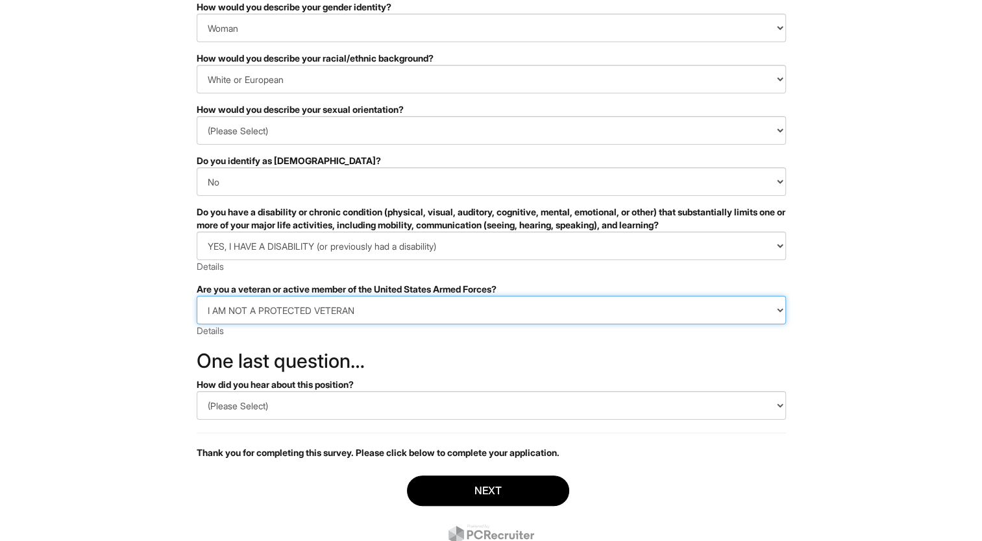
scroll to position [156, 0]
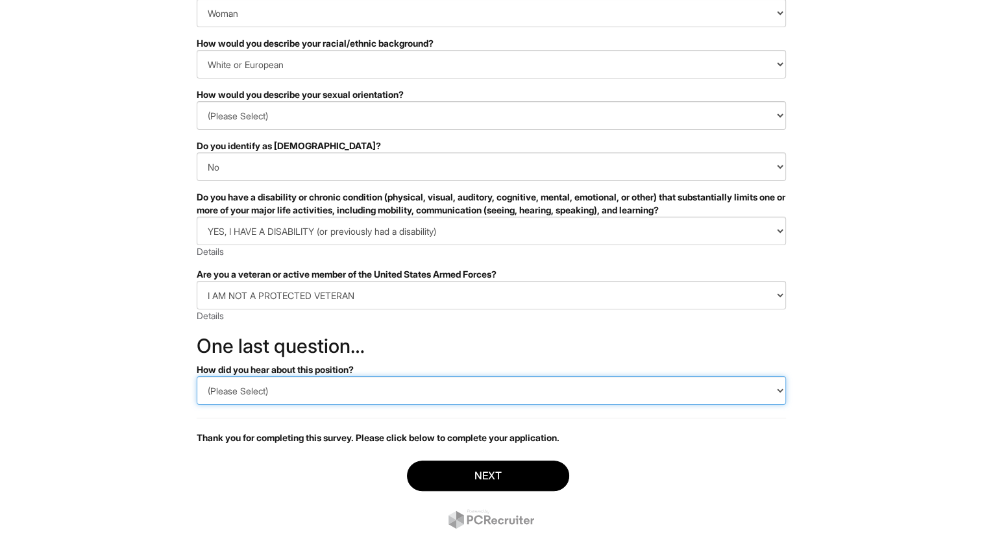
click at [779, 391] on select "(Please Select) CareerBuilder Indeed LinkedIn Monster Referral Other" at bounding box center [491, 390] width 589 height 29
select select "Other"
click at [197, 376] on select "(Please Select) CareerBuilder Indeed LinkedIn Monster Referral Other" at bounding box center [491, 390] width 589 height 29
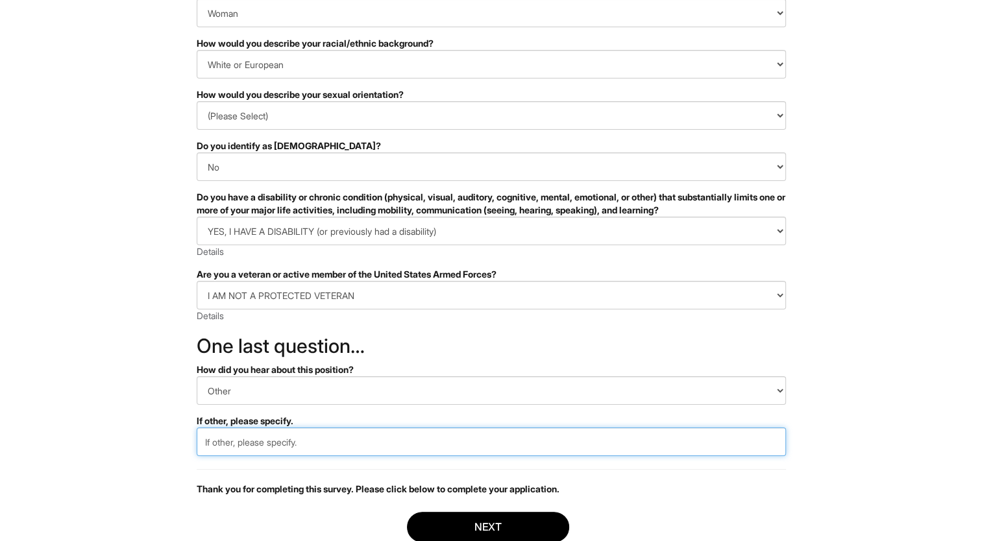
click at [619, 444] on input "text" at bounding box center [491, 442] width 589 height 29
click at [610, 439] on input "text" at bounding box center [491, 442] width 589 height 29
type input "Armani Website"
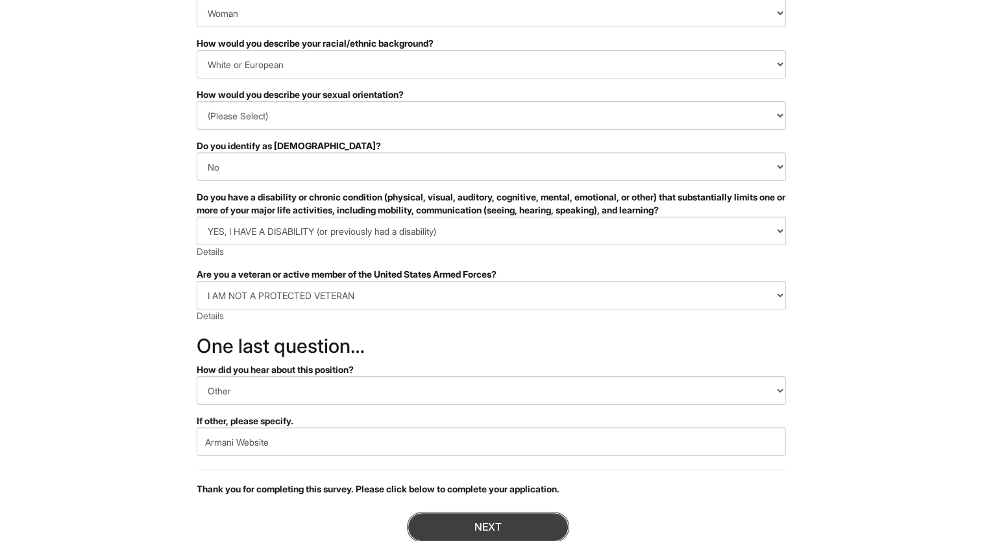
click at [540, 526] on button "Next" at bounding box center [488, 527] width 162 height 30
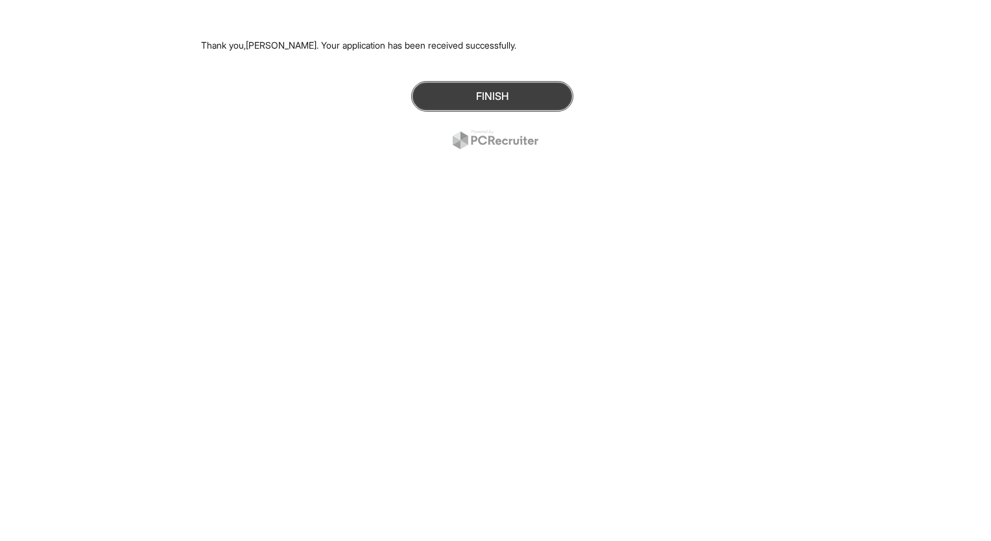
click at [477, 104] on button "Finish" at bounding box center [492, 96] width 162 height 30
